Goal: Information Seeking & Learning: Learn about a topic

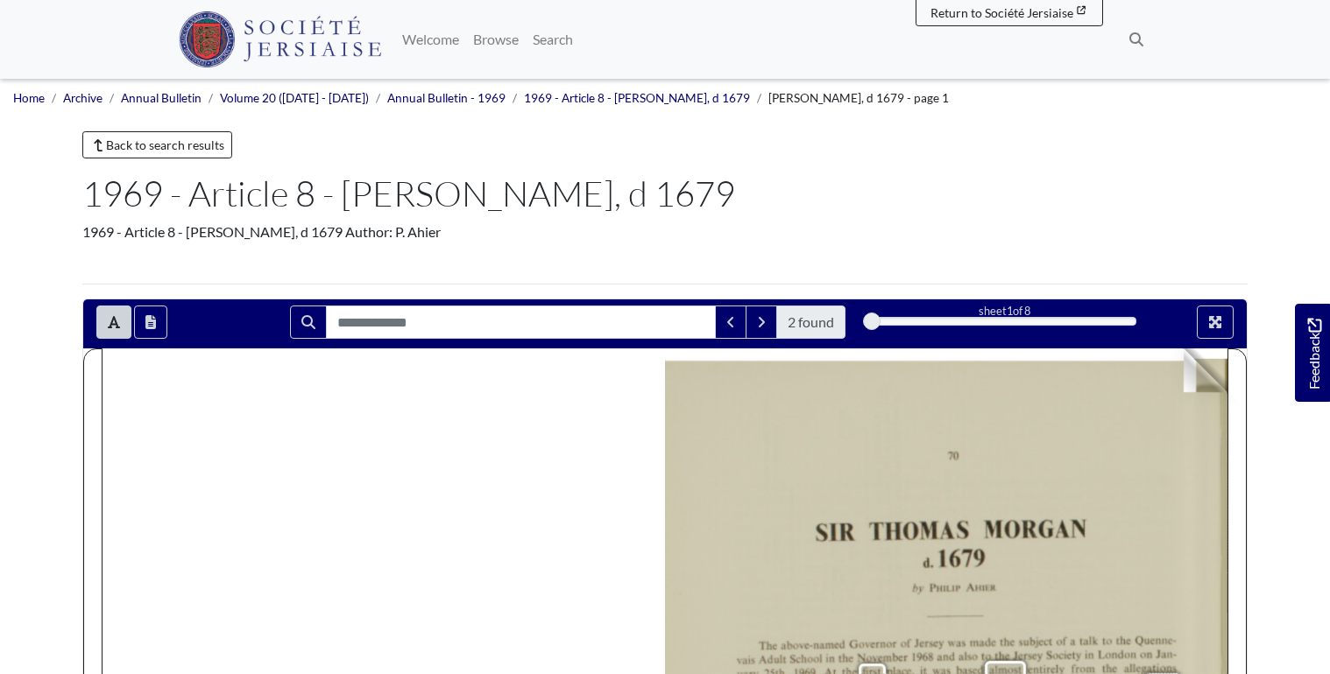
scroll to position [420, 0]
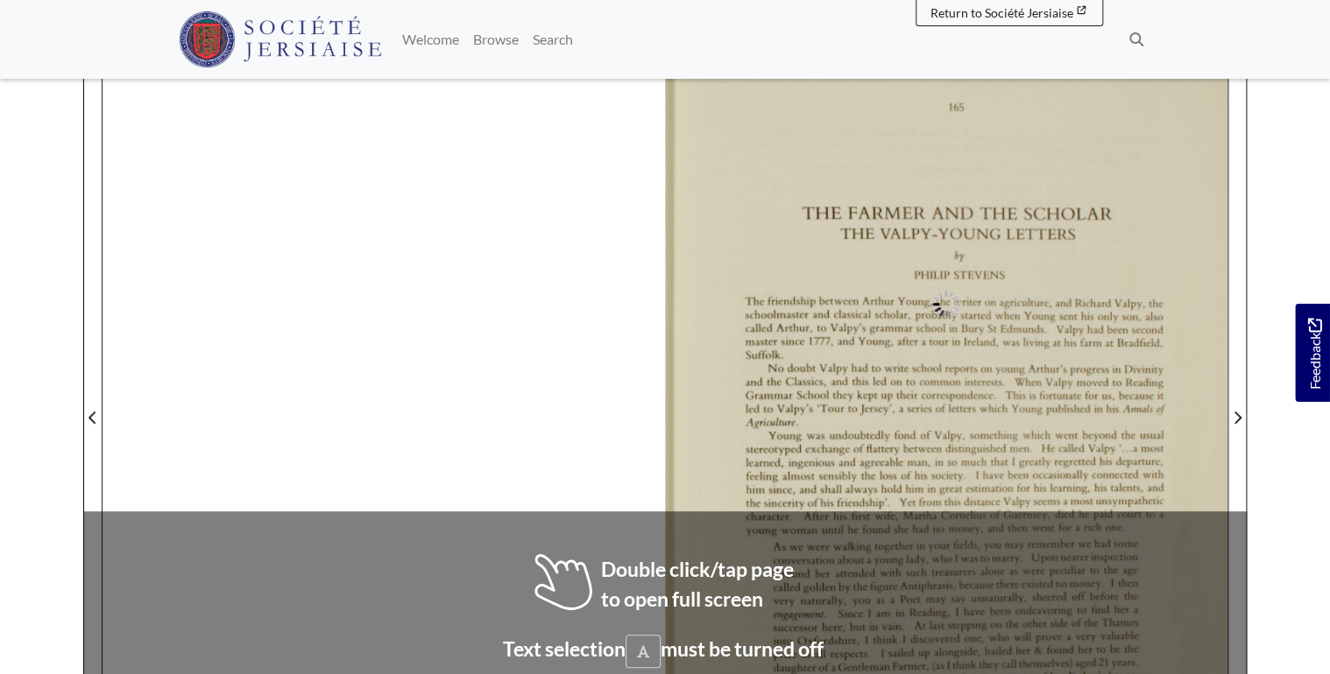
scroll to position [340, 0]
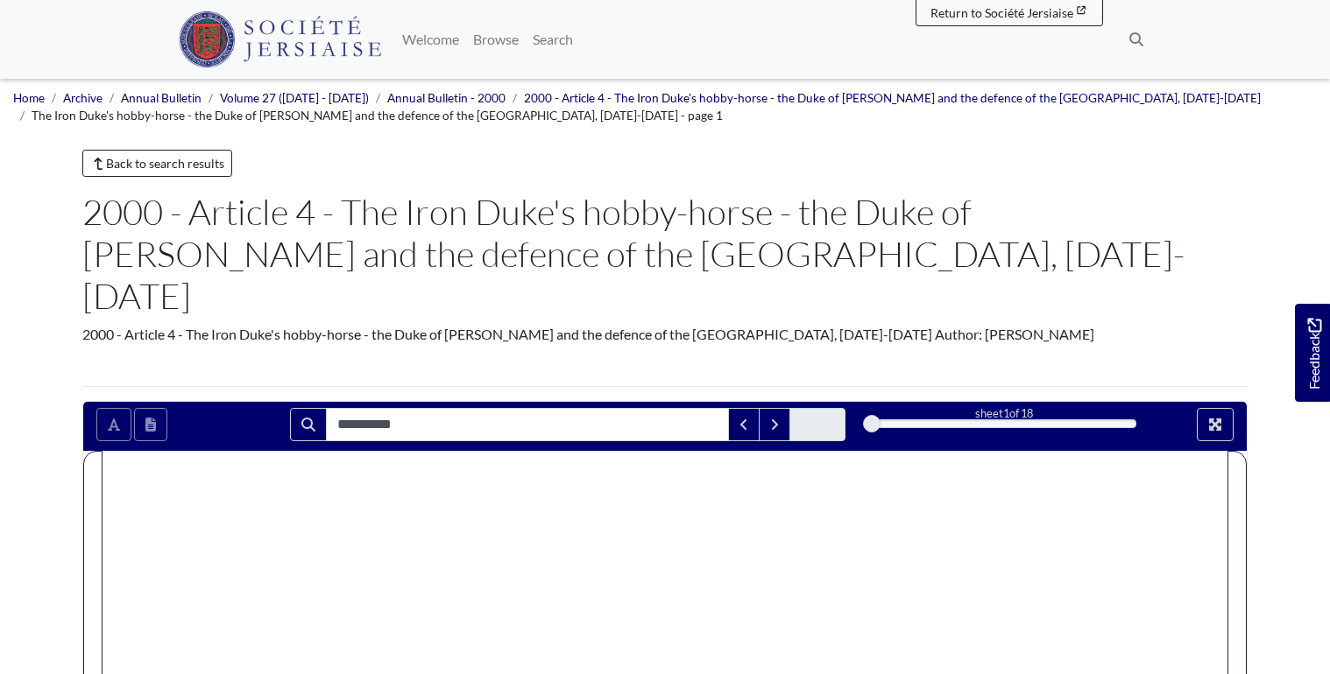
scroll to position [515, 0]
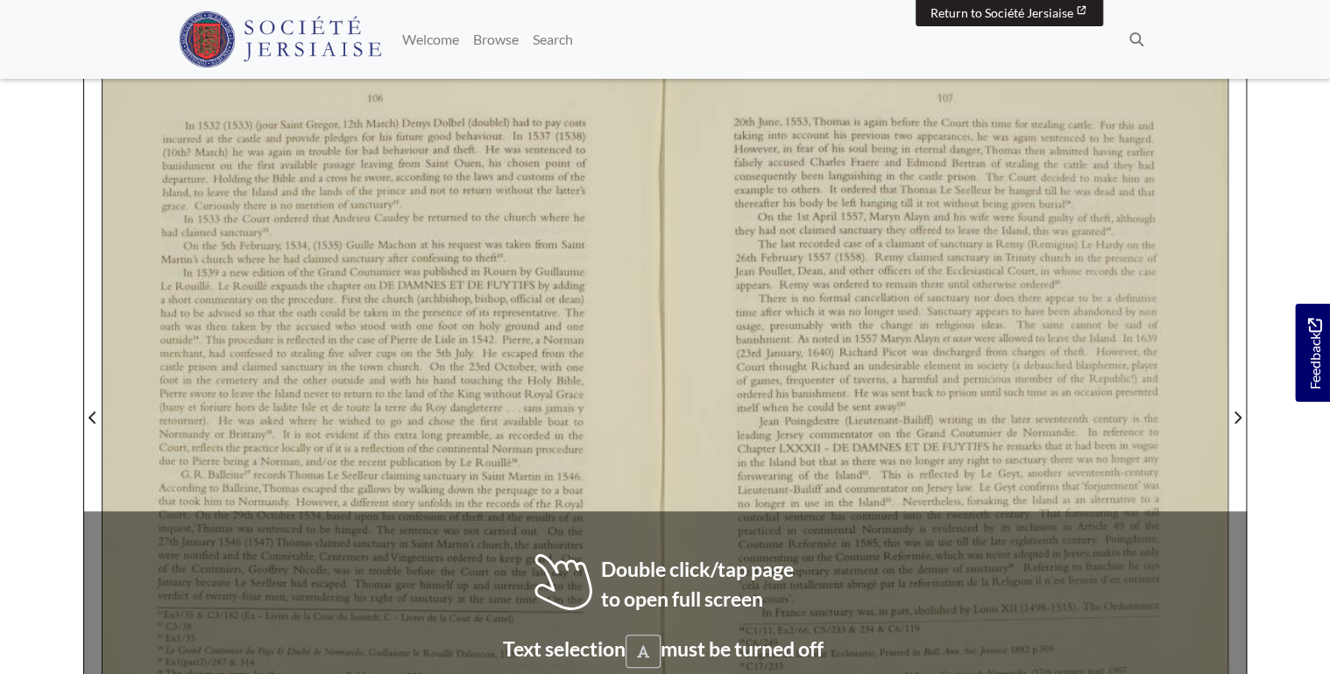
scroll to position [526, 0]
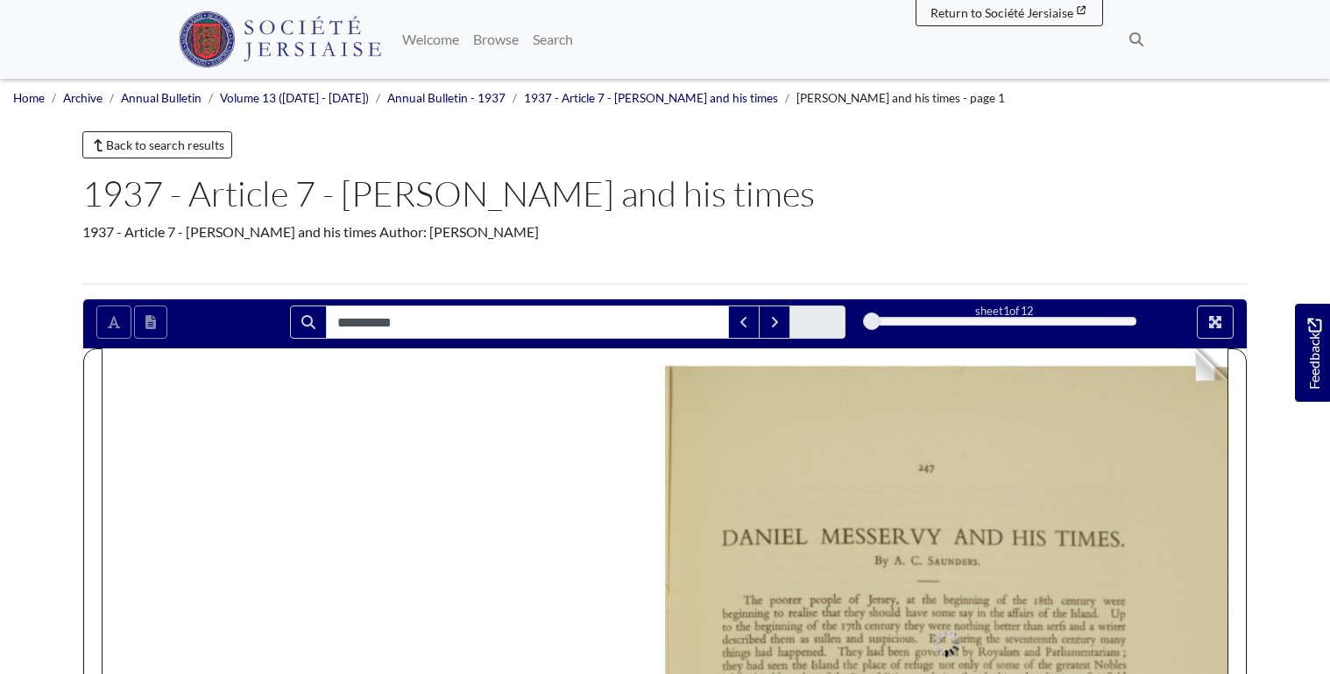
scroll to position [483, 0]
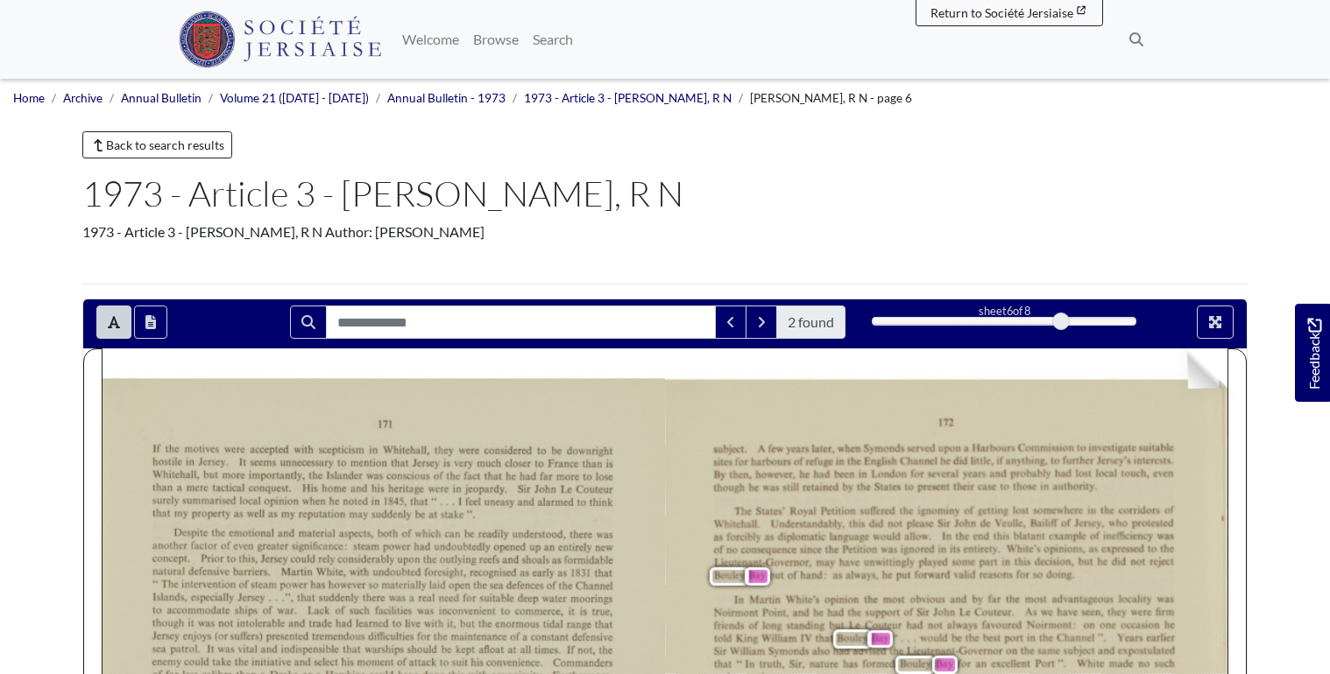
scroll to position [425, 0]
